Goal: Use online tool/utility

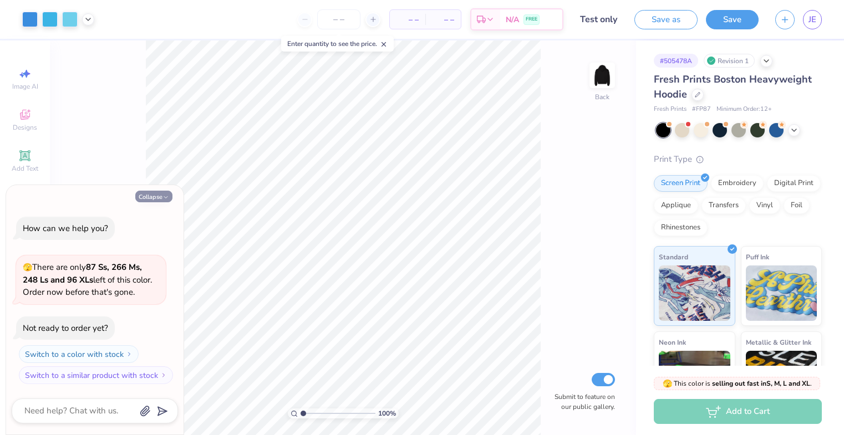
click at [159, 198] on button "Collapse" at bounding box center [153, 197] width 37 height 12
type textarea "x"
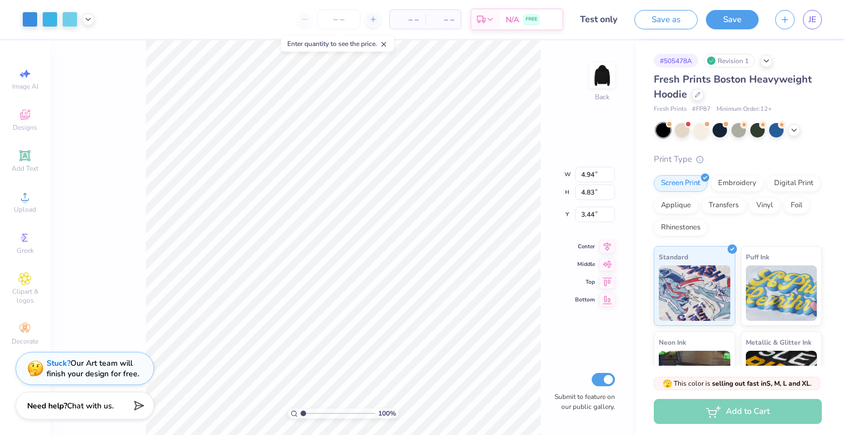
click at [52, 55] on div "100 % Back W 4.94 4.94 " H 4.83 4.83 " Y 3.44 3.44 " Center Middle Top Bottom S…" at bounding box center [343, 237] width 586 height 395
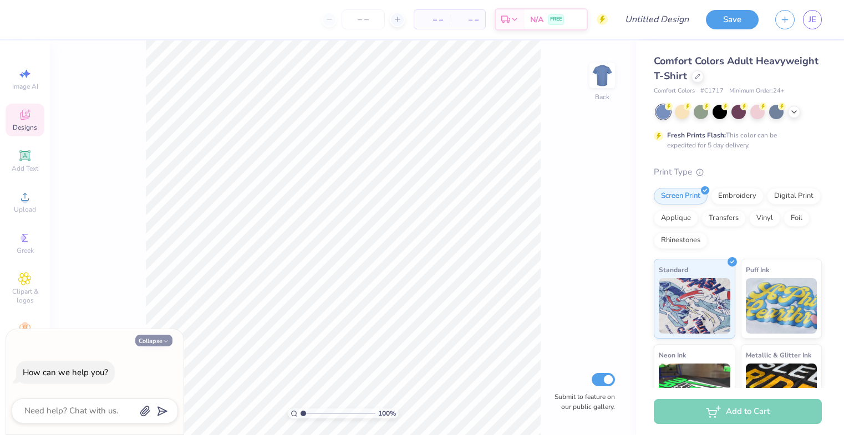
click at [153, 341] on button "Collapse" at bounding box center [153, 341] width 37 height 12
type textarea "x"
